Goal: Navigation & Orientation: Find specific page/section

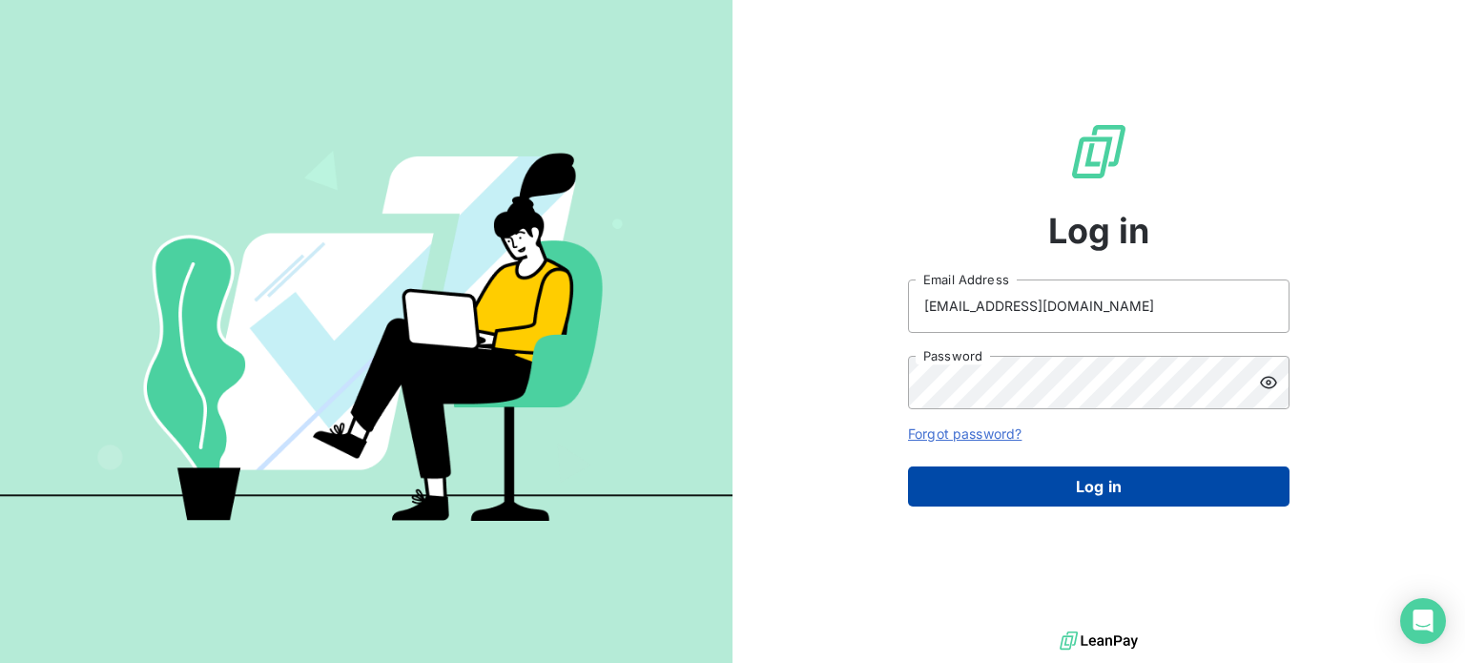
click at [1117, 491] on button "Log in" at bounding box center [1098, 486] width 381 height 40
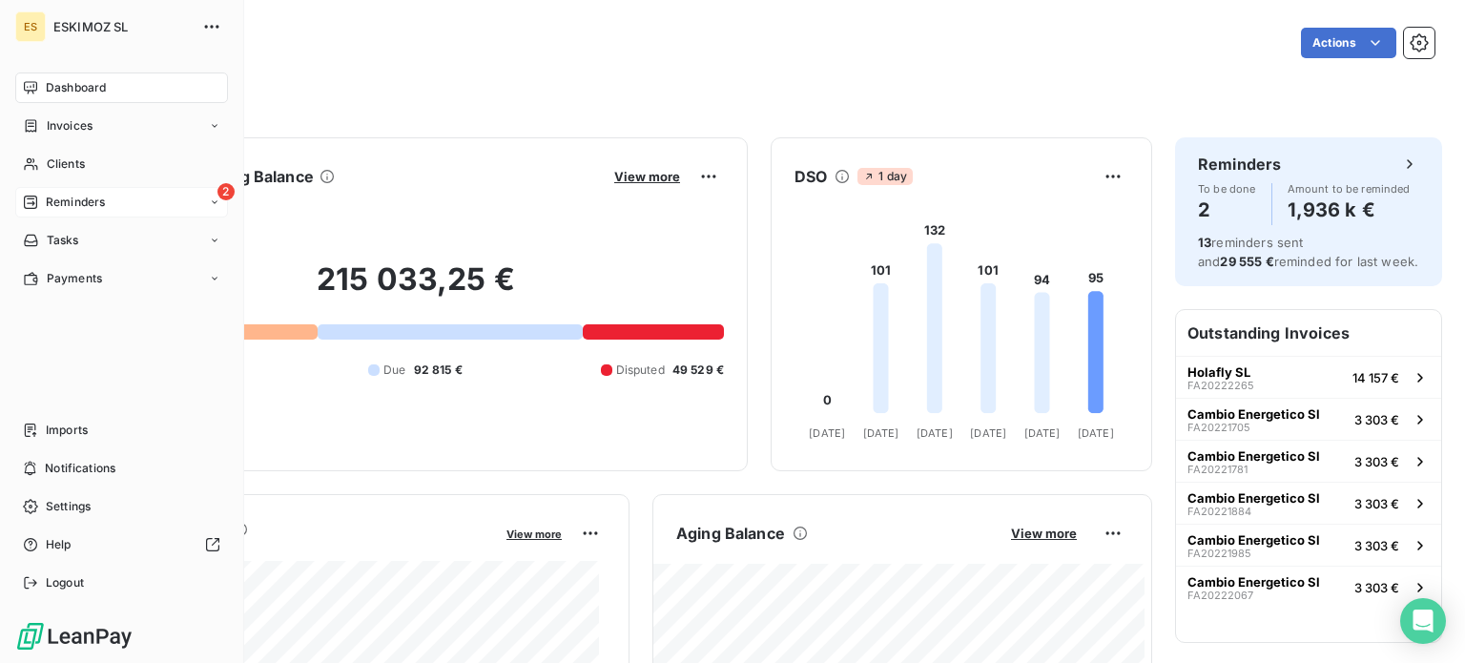
click at [73, 199] on span "Reminders" at bounding box center [75, 202] width 59 height 17
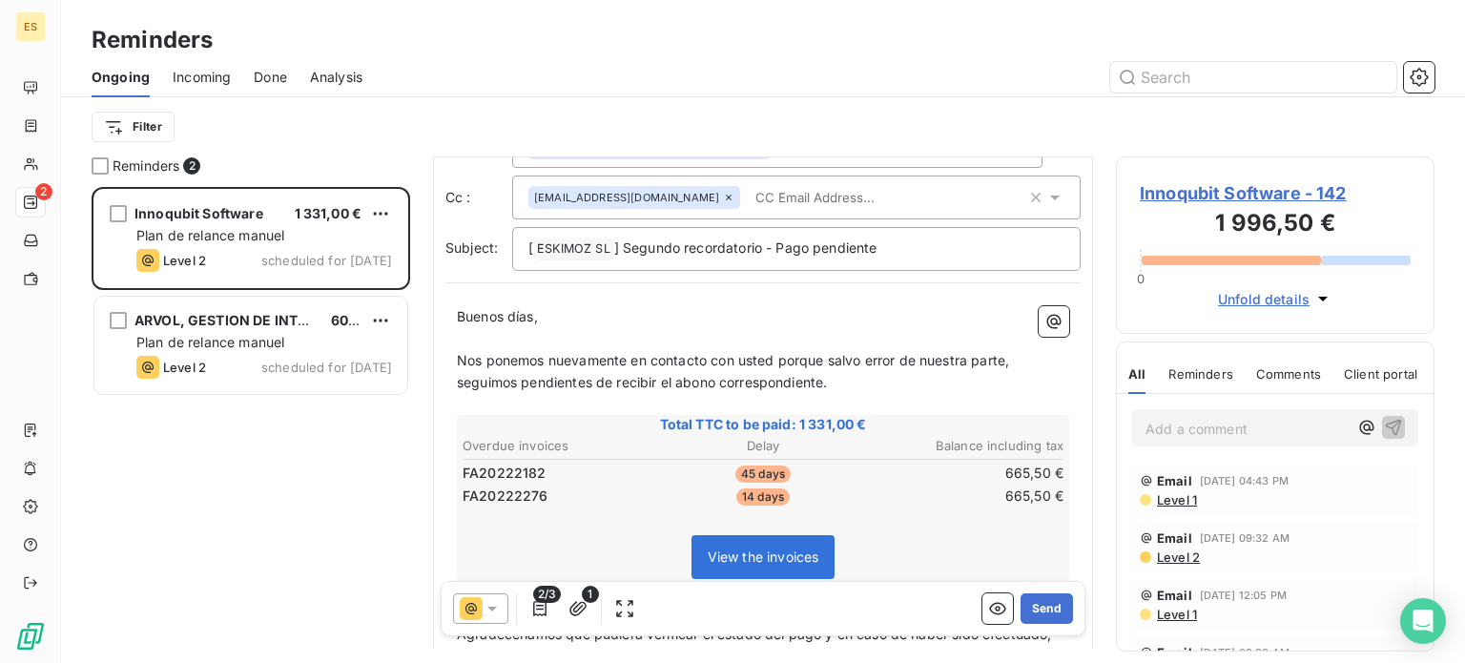
scroll to position [71, 0]
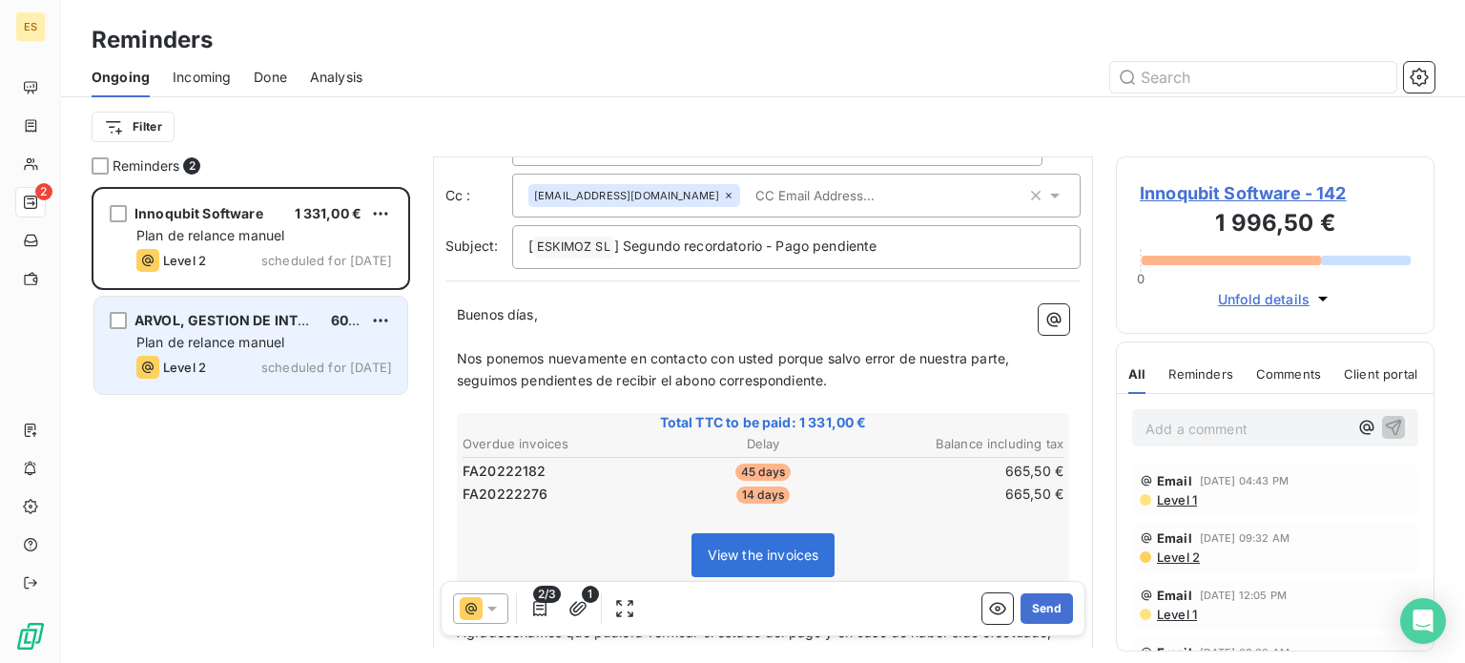
click at [259, 338] on span "Plan de relance manuel" at bounding box center [210, 342] width 148 height 16
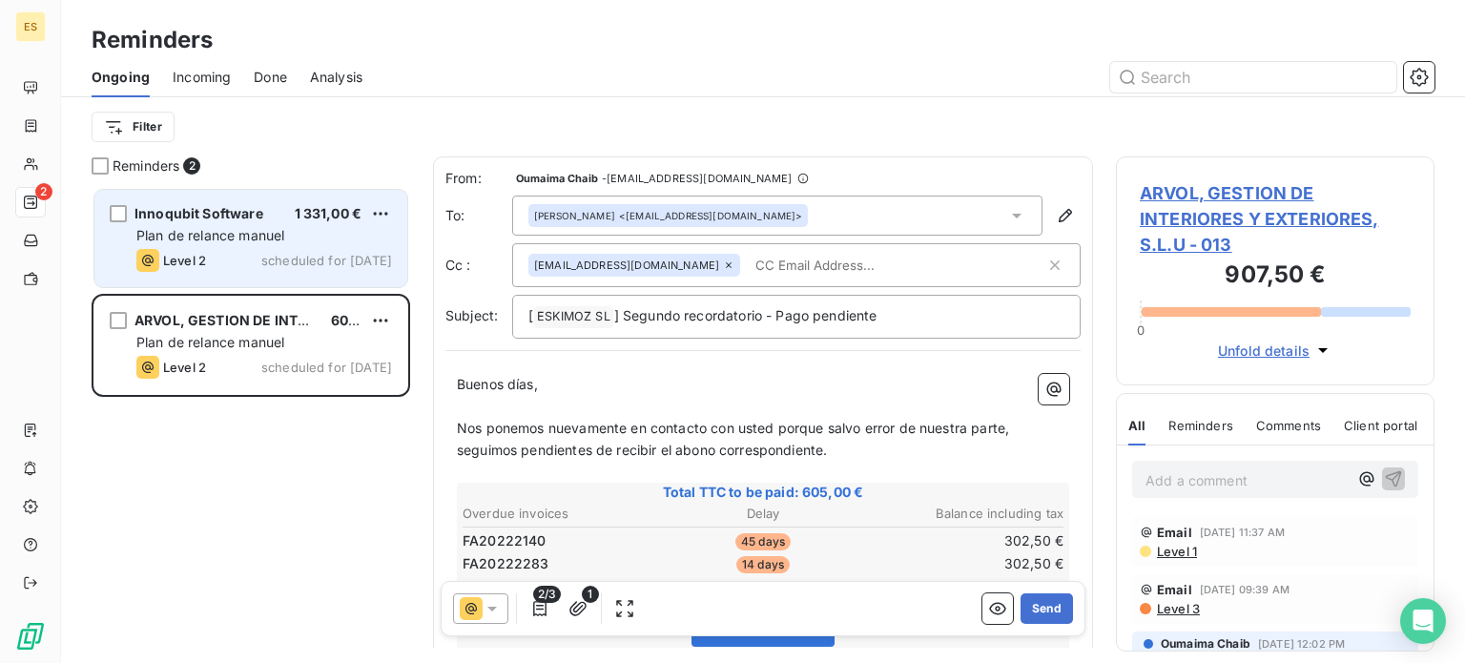
click at [278, 271] on div "Level 2 scheduled for today" at bounding box center [264, 260] width 256 height 23
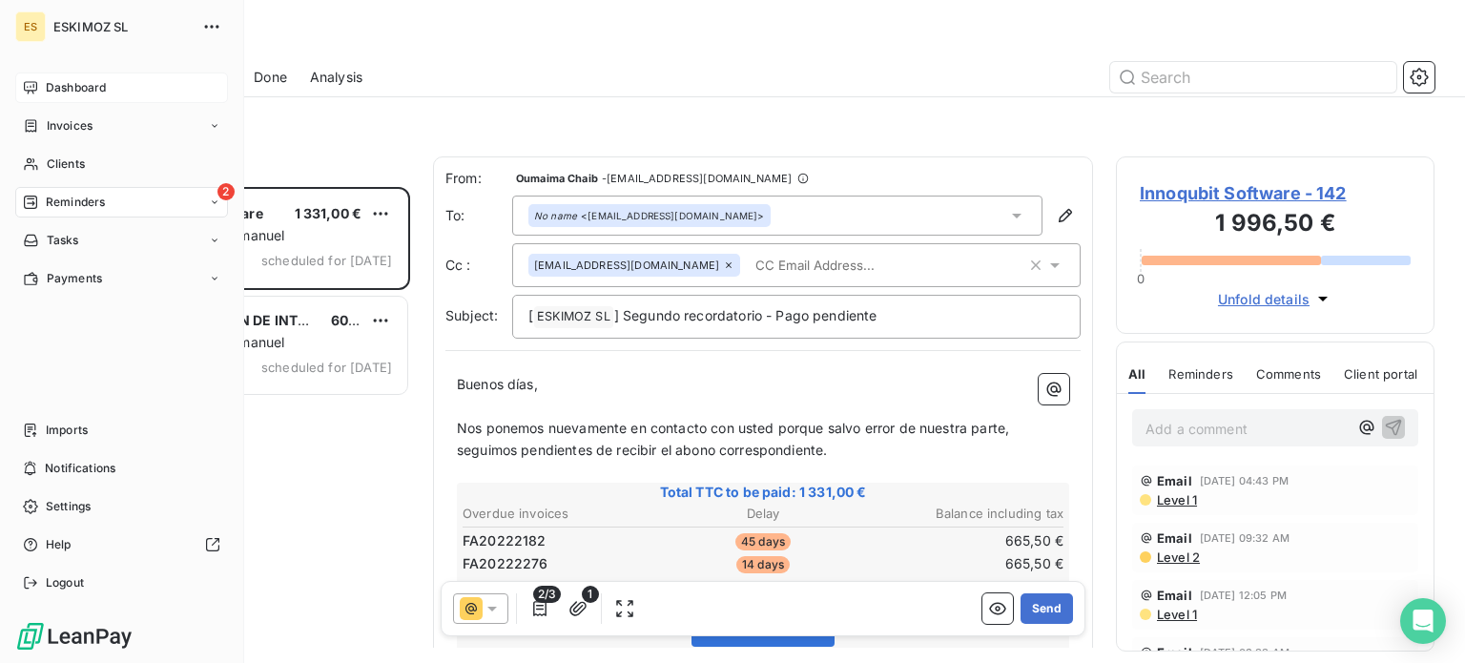
click at [105, 81] on span "Dashboard" at bounding box center [76, 87] width 60 height 17
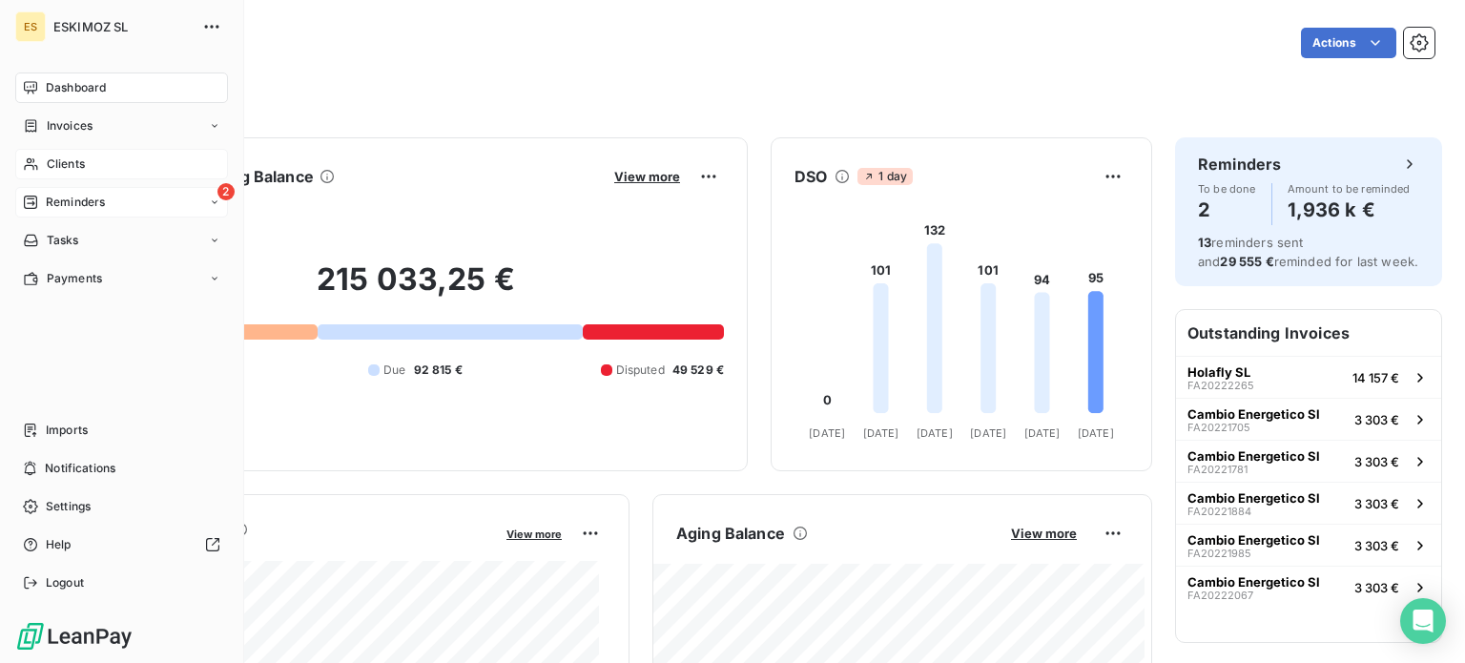
click at [33, 168] on icon at bounding box center [30, 164] width 13 height 12
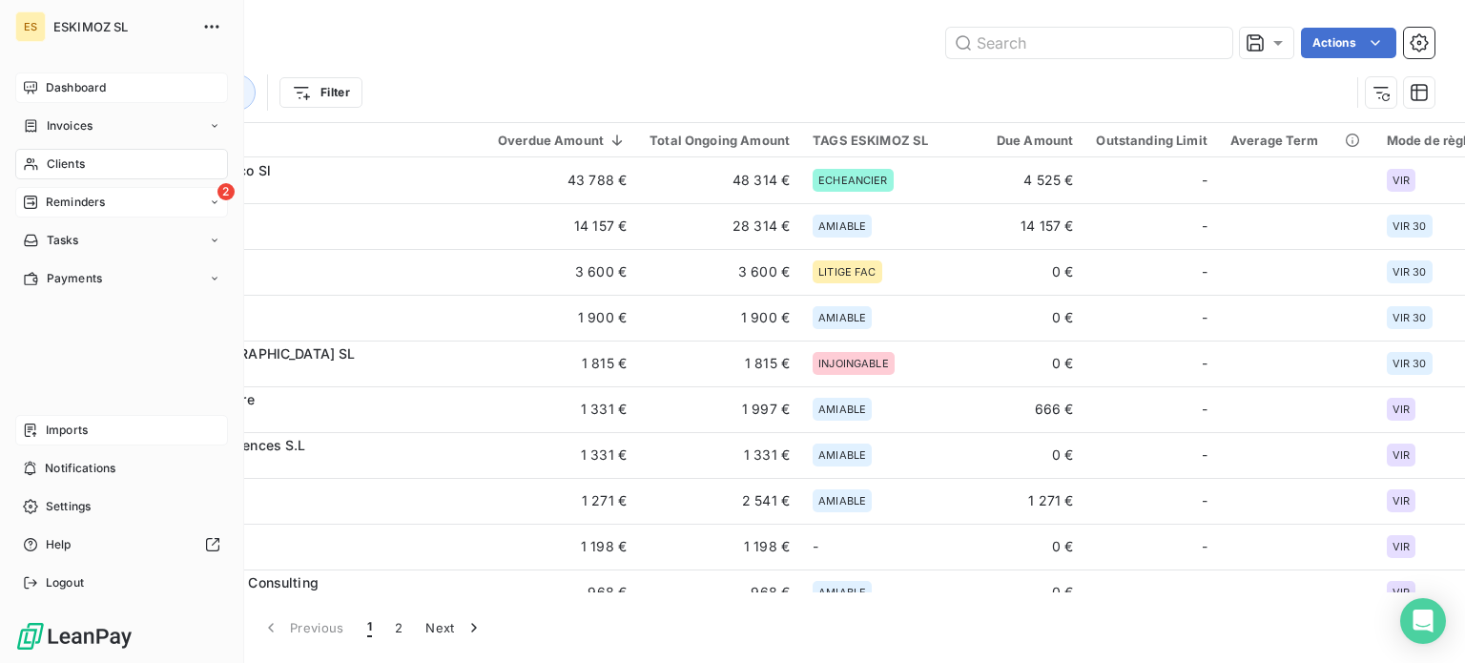
drag, startPoint x: 64, startPoint y: 413, endPoint x: 106, endPoint y: 429, distance: 45.0
click at [106, 429] on div "Dashboard Invoices Clients 2 Reminders Tasks Payments Imports Notifications Set…" at bounding box center [121, 334] width 213 height 525
click at [106, 429] on div "Imports" at bounding box center [121, 430] width 213 height 31
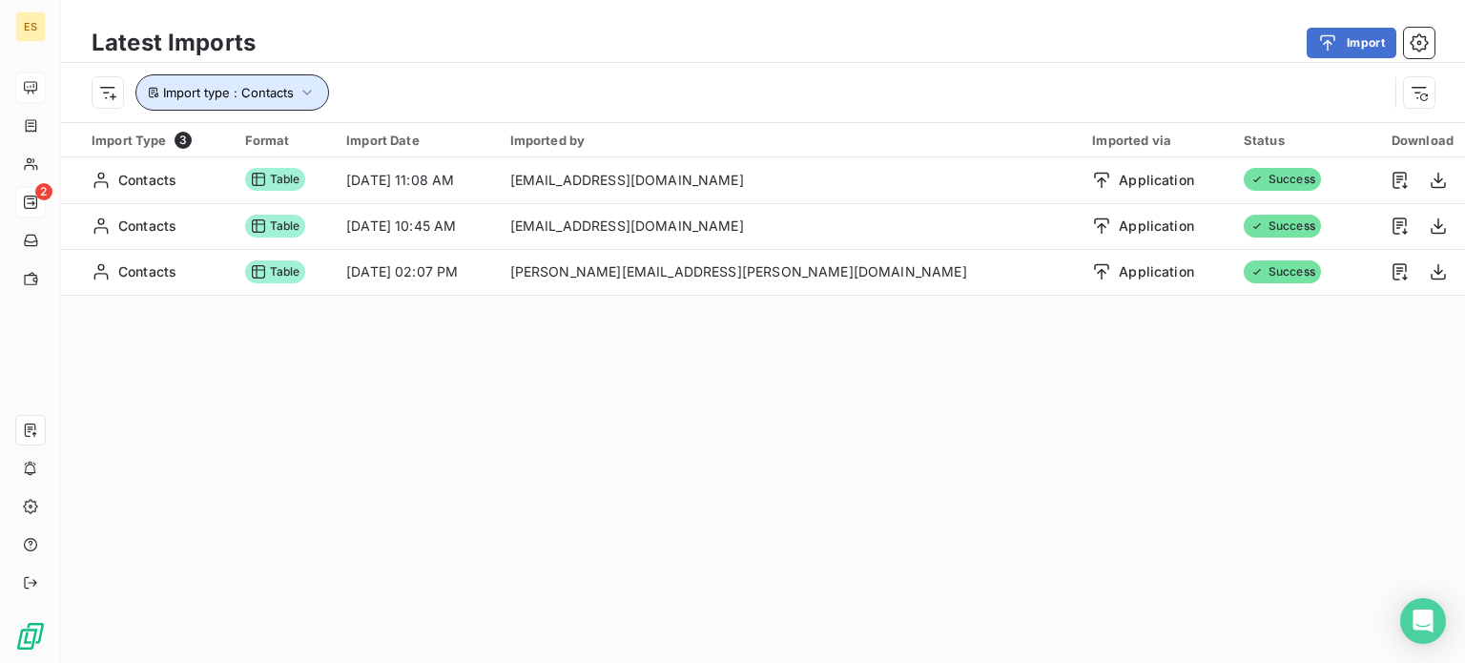
click at [301, 87] on icon "button" at bounding box center [306, 92] width 19 height 19
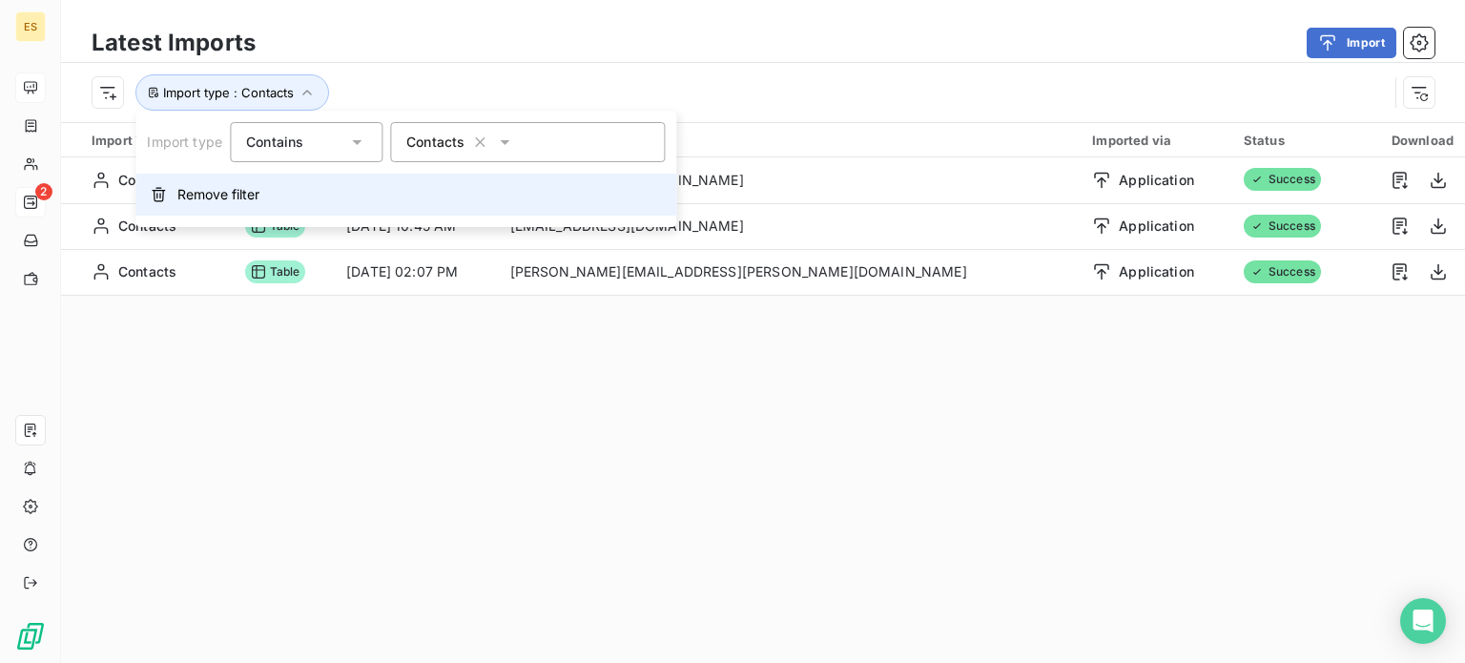
click at [222, 190] on span "Remove filter" at bounding box center [218, 194] width 82 height 19
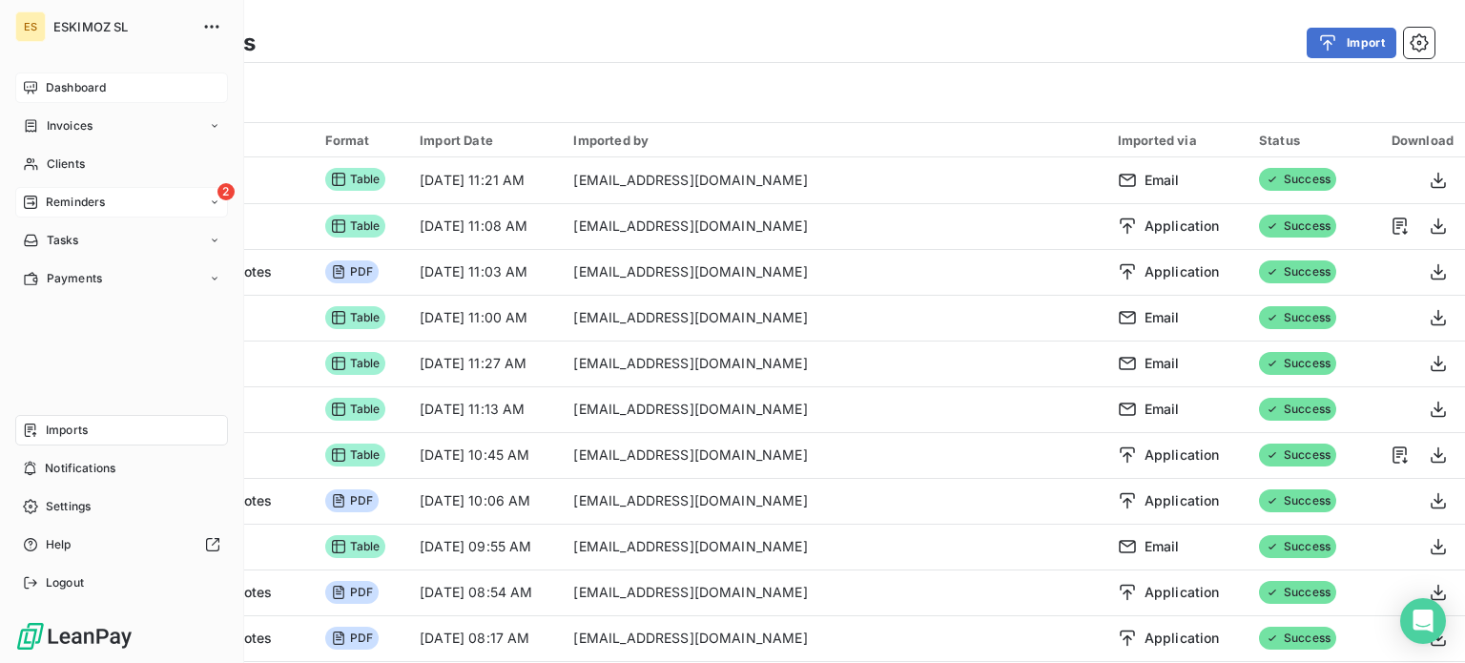
click at [51, 87] on span "Dashboard" at bounding box center [76, 87] width 60 height 17
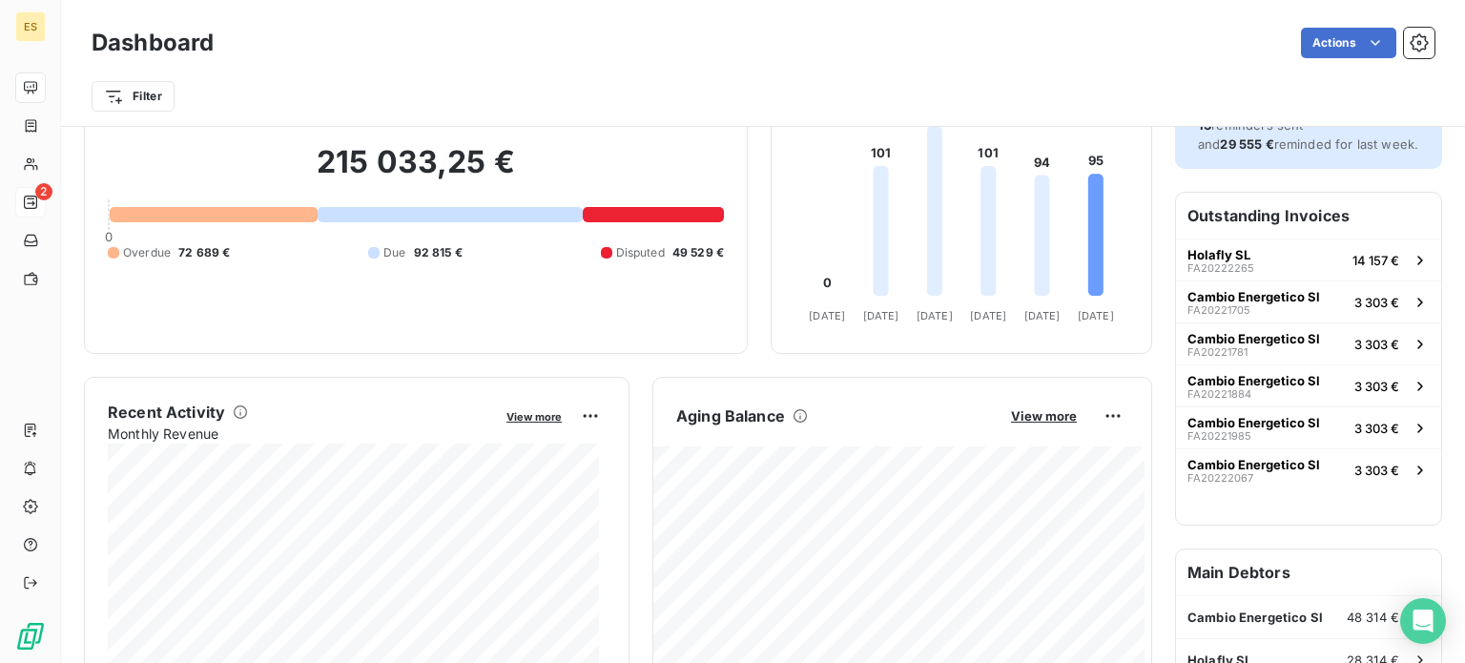
scroll to position [98, 0]
